Goal: Task Accomplishment & Management: Manage account settings

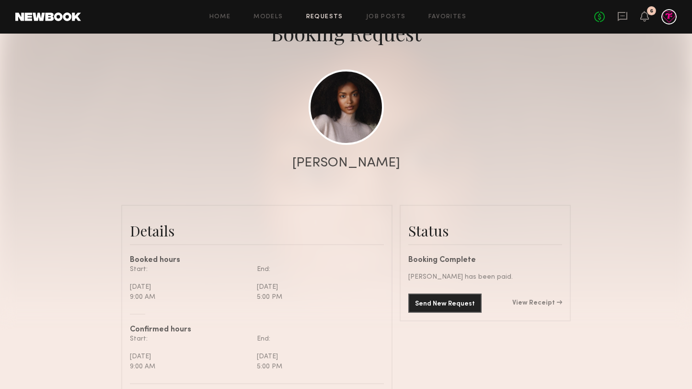
scroll to position [78, 0]
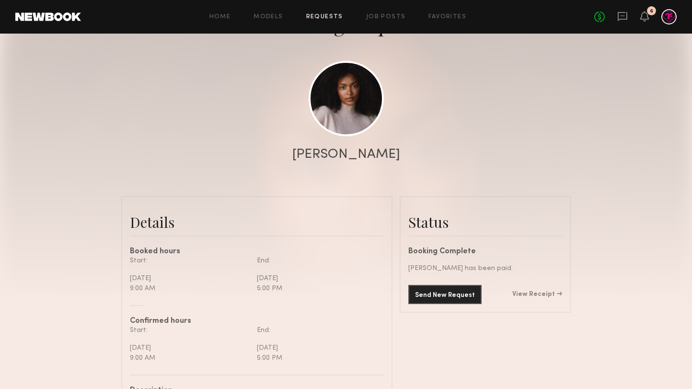
click at [324, 15] on link "Requests" at bounding box center [324, 17] width 37 height 6
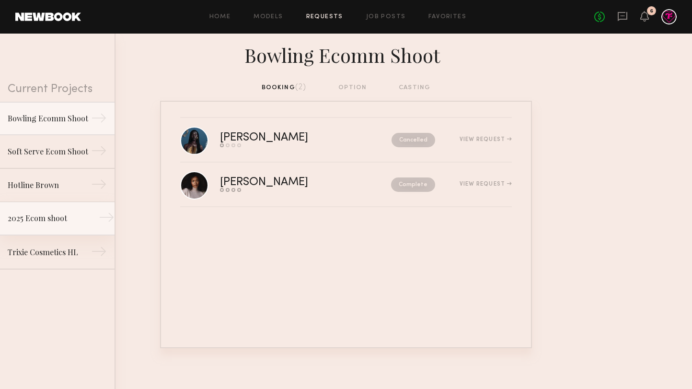
click at [78, 218] on div "2025 Ecom shoot" at bounding box center [49, 217] width 83 height 11
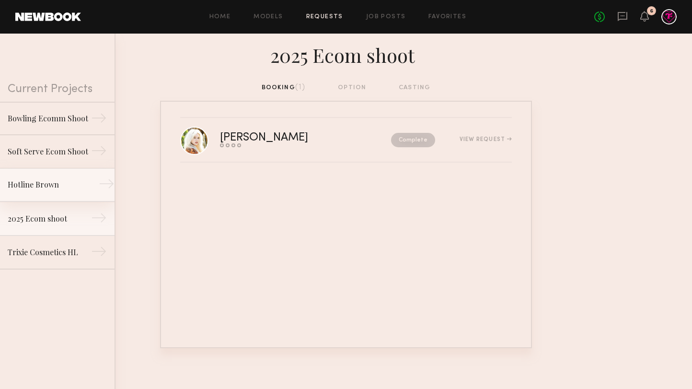
click at [75, 179] on div "Hotline Brown" at bounding box center [49, 184] width 83 height 11
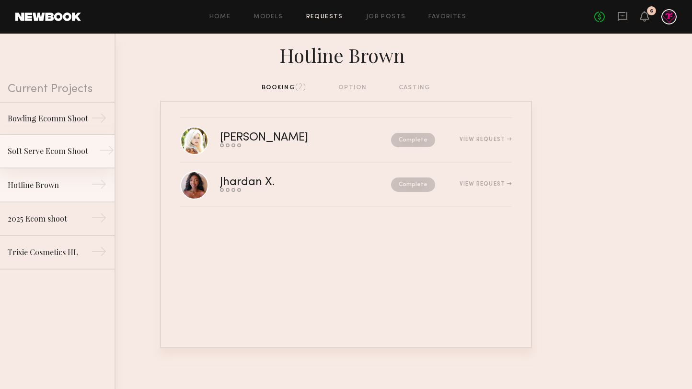
click at [73, 157] on link "Soft Serve Ecom Shoot →" at bounding box center [57, 152] width 115 height 34
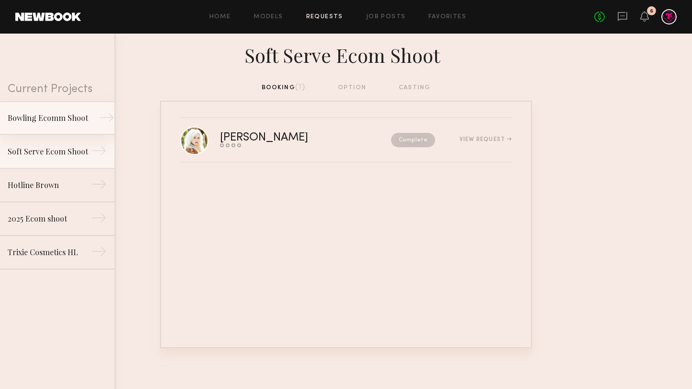
click at [74, 115] on div "Bowling Ecomm Shoot" at bounding box center [49, 117] width 83 height 11
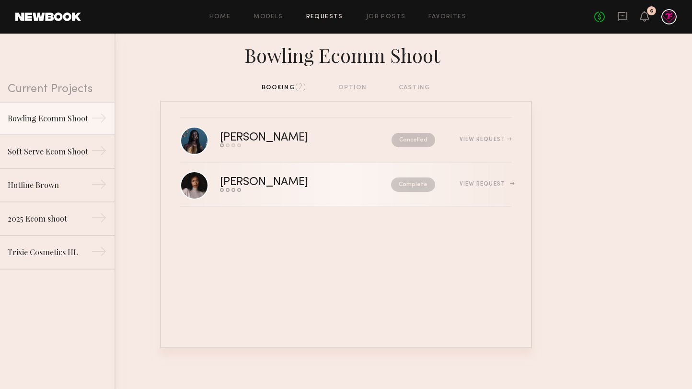
click at [235, 181] on div "[PERSON_NAME]" at bounding box center [285, 182] width 130 height 11
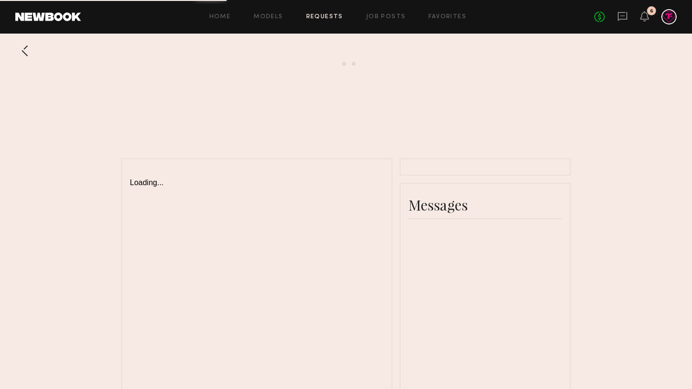
scroll to position [12, 0]
